Goal: Navigation & Orientation: Find specific page/section

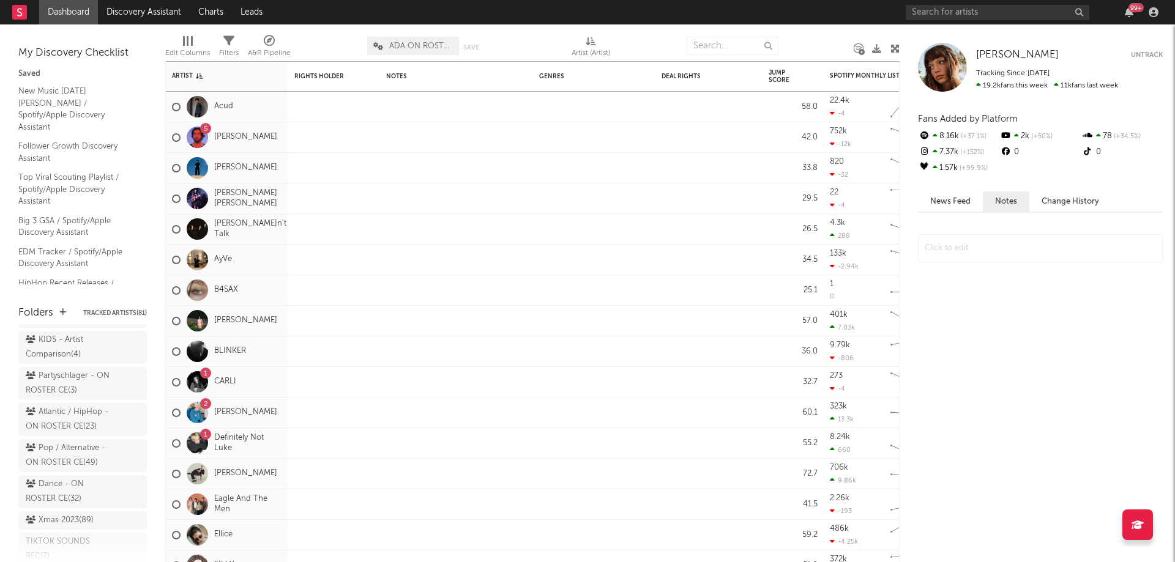
scroll to position [184, 0]
click at [65, 418] on div "Atlantic / HipHop - ON ROSTER CE ( 23 )" at bounding box center [69, 418] width 86 height 29
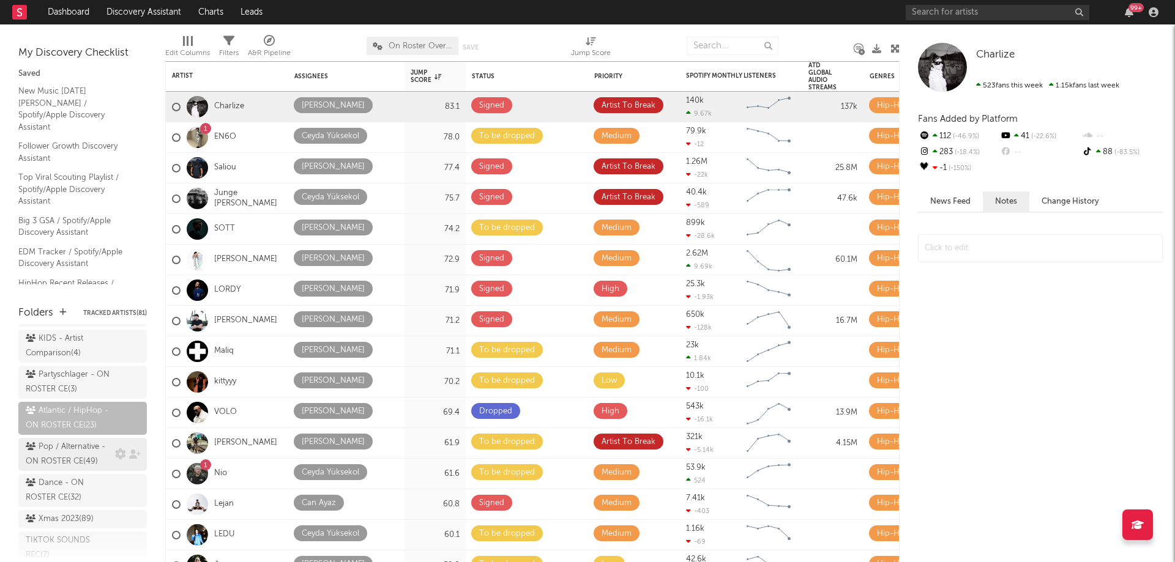
click at [58, 469] on div "Pop / Alternative - ON ROSTER CE ( 49 )" at bounding box center [69, 454] width 86 height 29
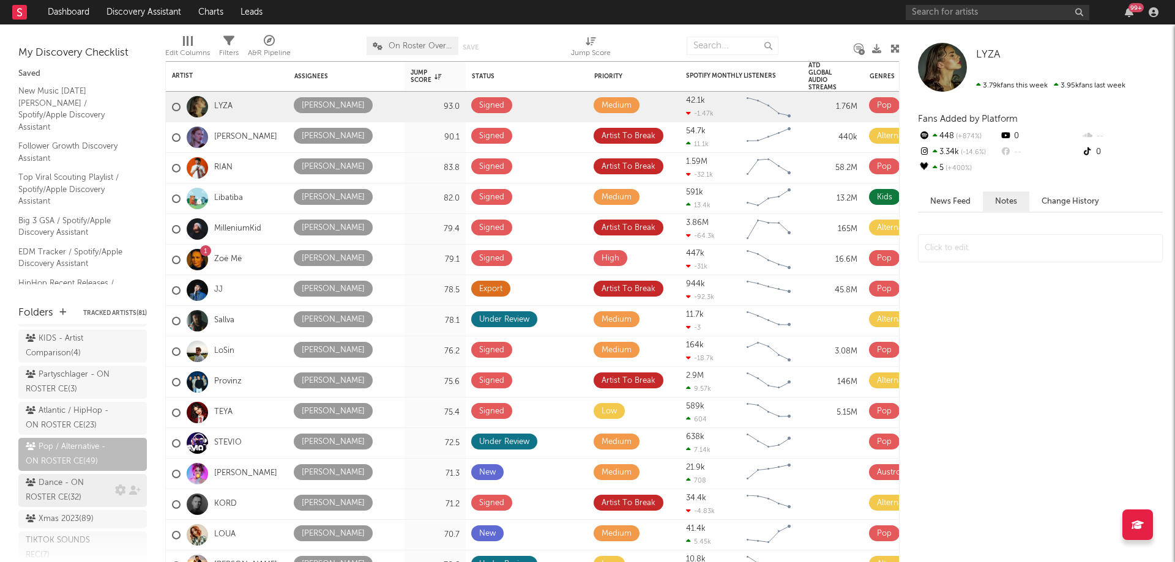
click at [59, 506] on div "Dance - ON ROSTER CE ( 32 )" at bounding box center [69, 490] width 86 height 29
